Goal: Check status: Check status

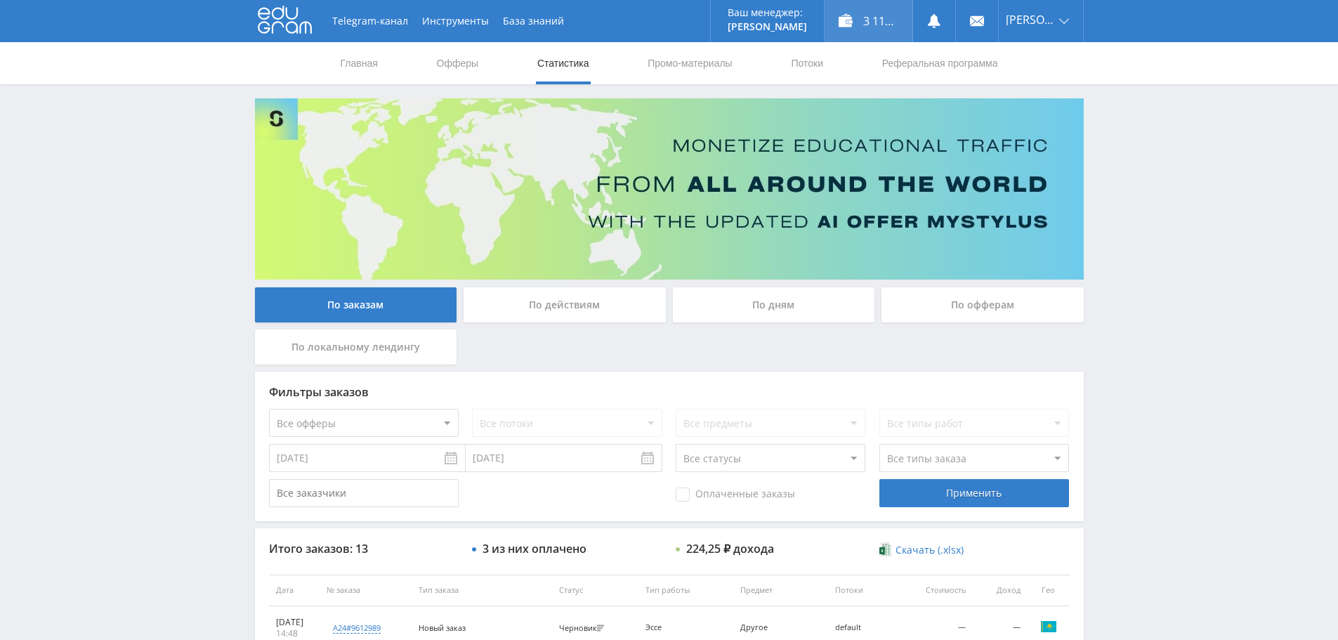
click at [872, 18] on div "3 117,25 ₽" at bounding box center [869, 21] width 88 height 42
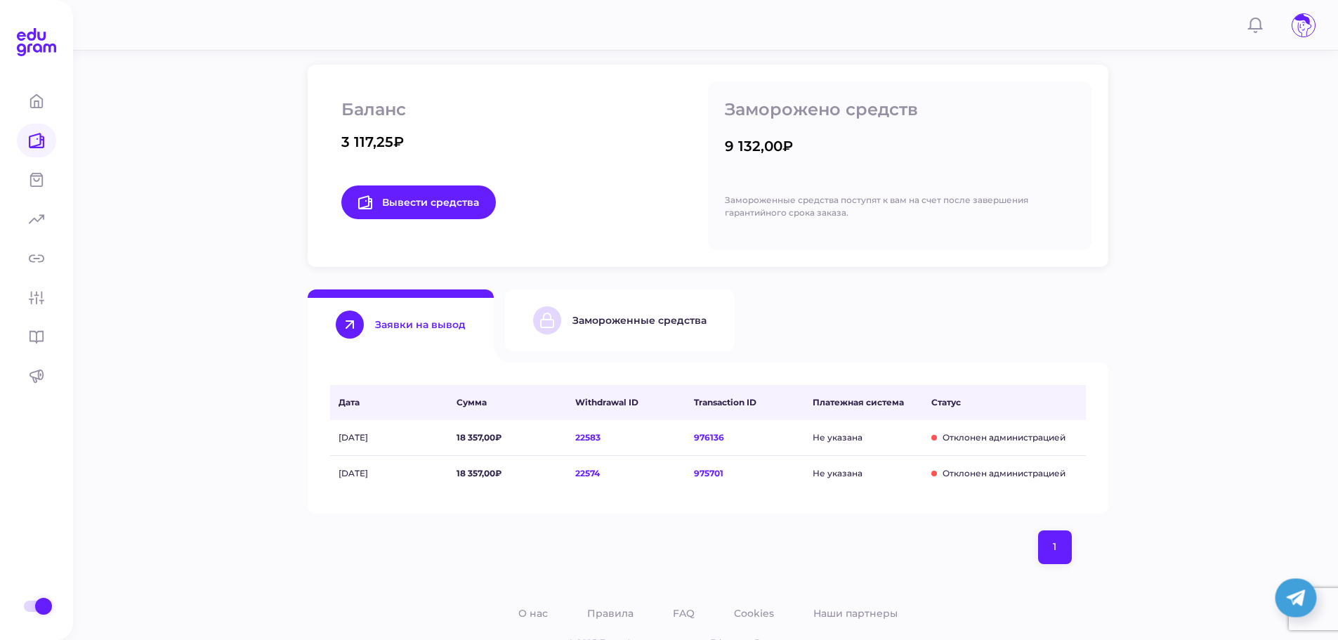
scroll to position [211, 0]
click at [622, 312] on div "Замороженные средства" at bounding box center [619, 320] width 173 height 28
